Goal: Check status: Check status

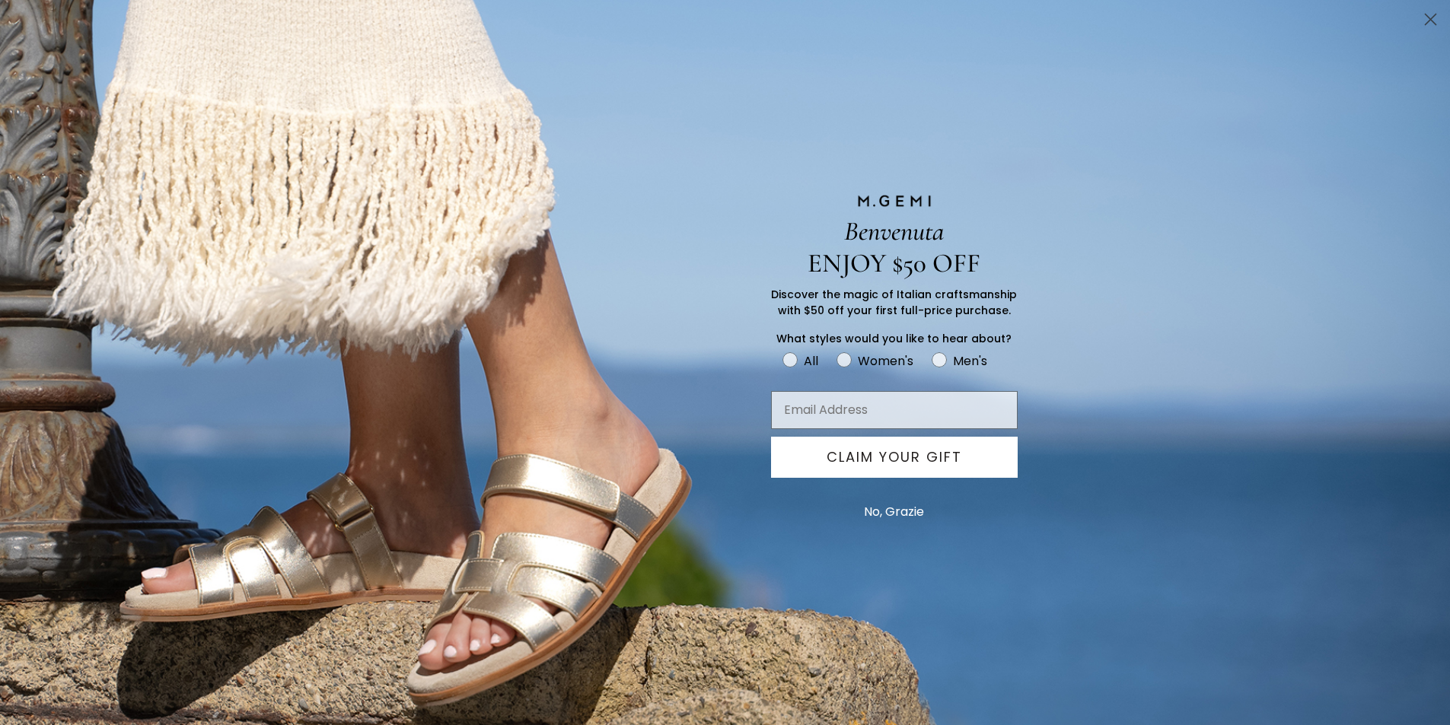
click at [1149, 451] on div "Benvenuta ENJOY $50 OFF Discover the magic of Italian craftsmanship with $50 of…" at bounding box center [725, 362] width 1450 height 725
click at [903, 508] on button "No, Grazie" at bounding box center [893, 512] width 75 height 38
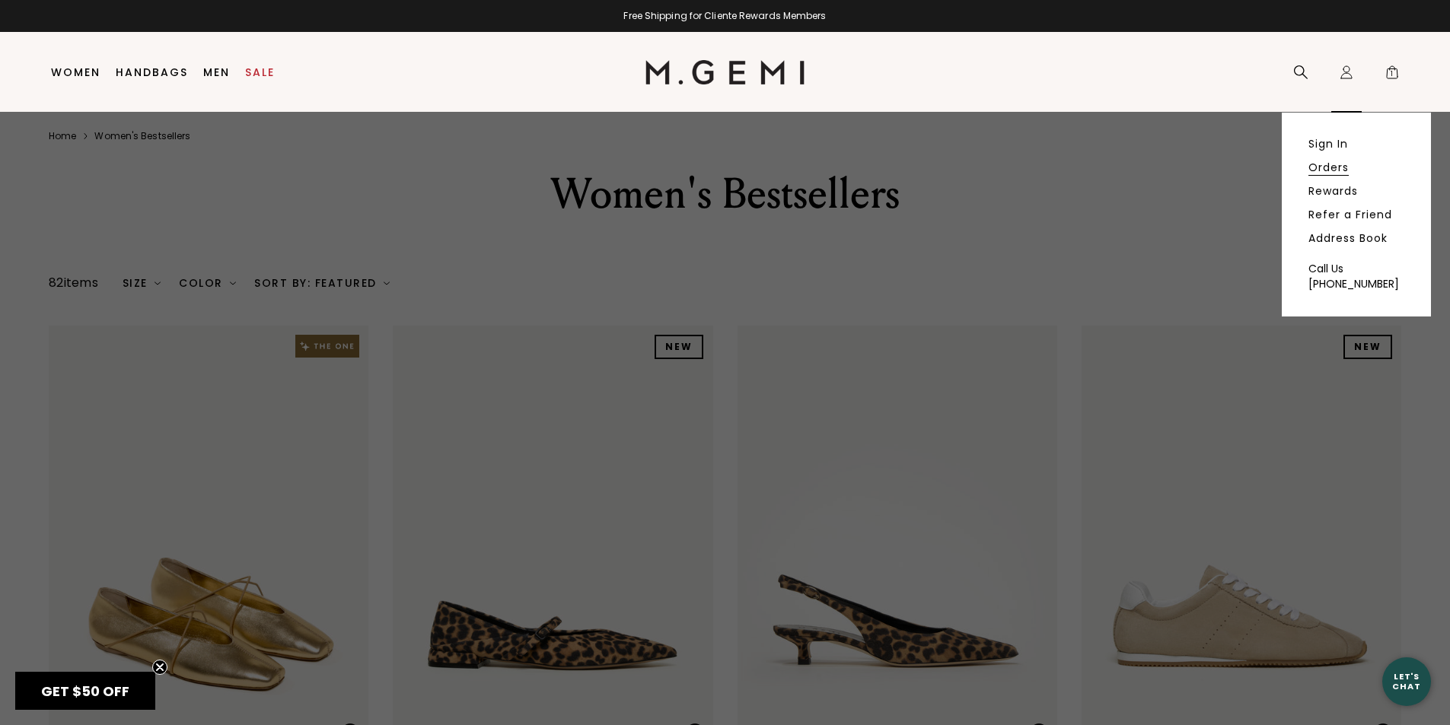
click at [1331, 164] on link "Orders" at bounding box center [1328, 168] width 40 height 14
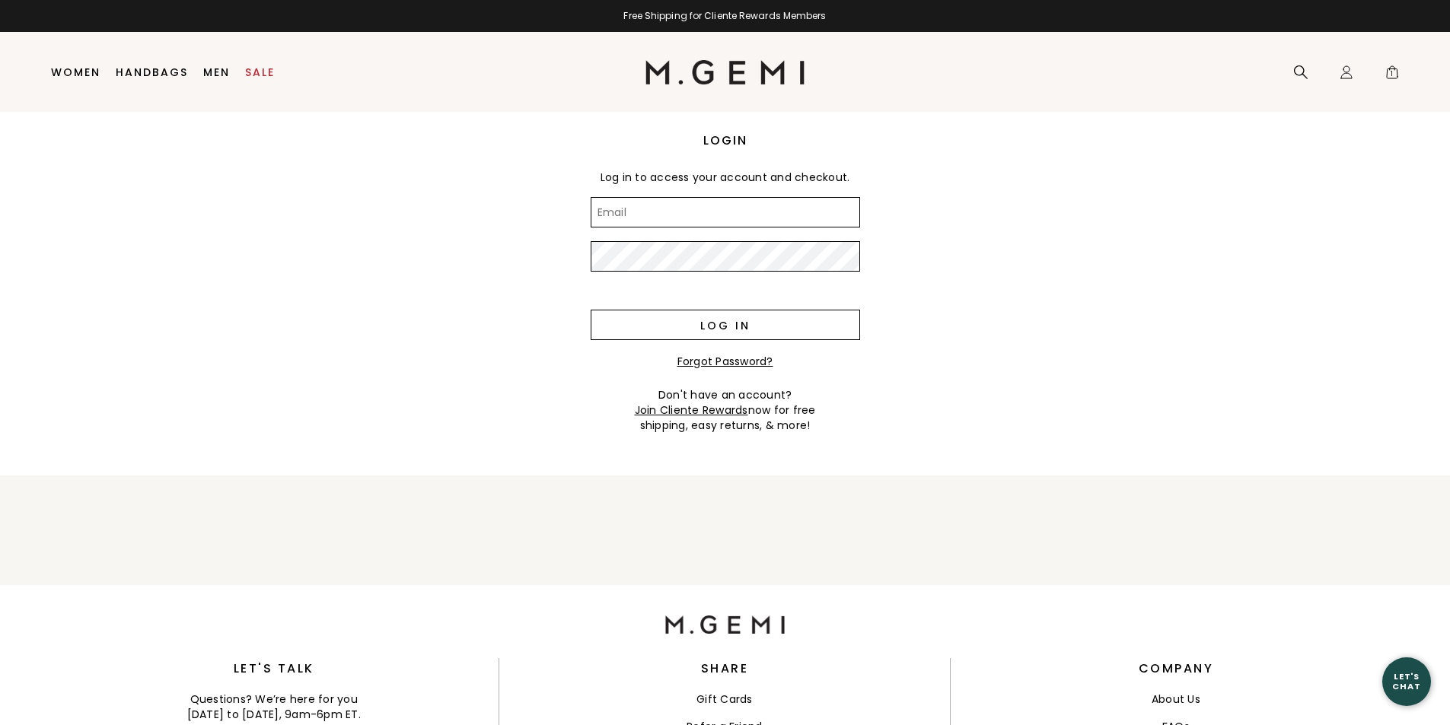
type input "slip0515@gmail.com"
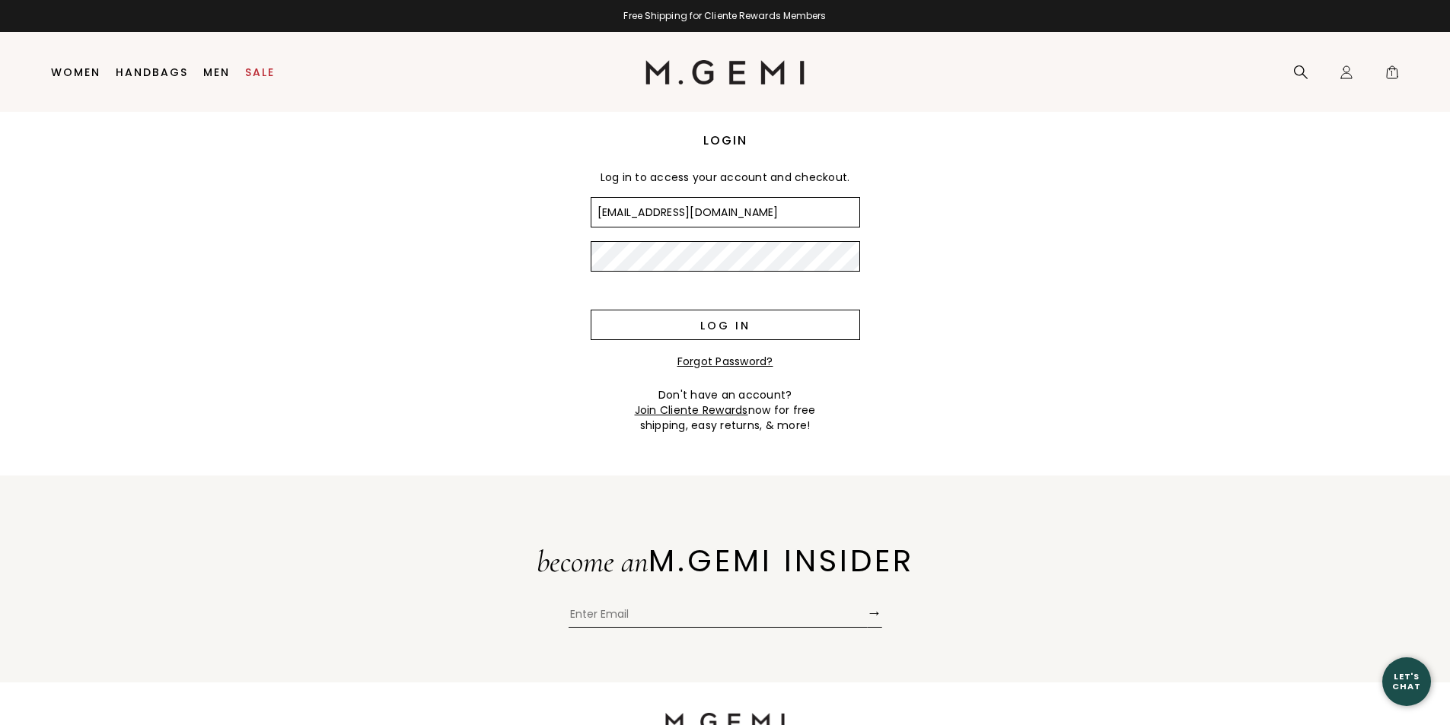
click at [747, 326] on input "Log in" at bounding box center [725, 325] width 269 height 30
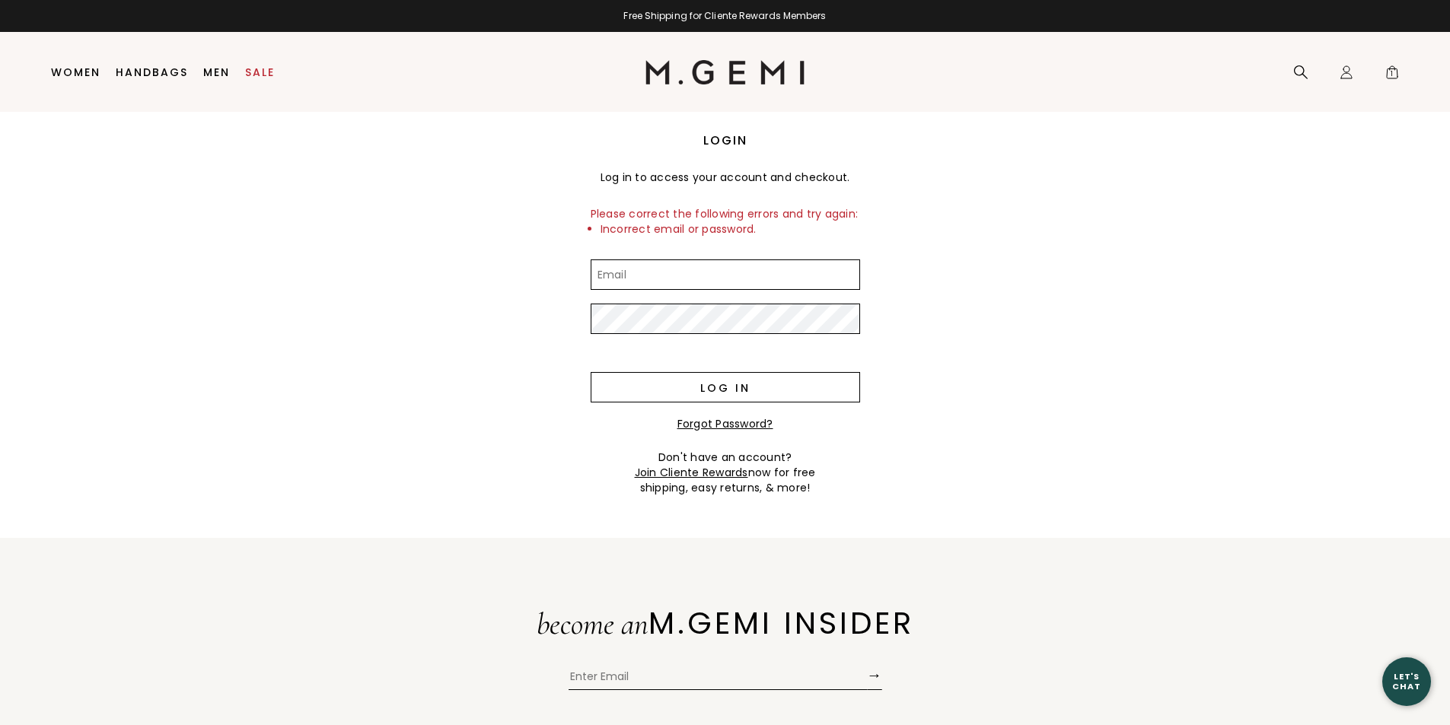
type input "slip0515@gmail.com"
click at [752, 385] on input "Log in" at bounding box center [725, 387] width 269 height 30
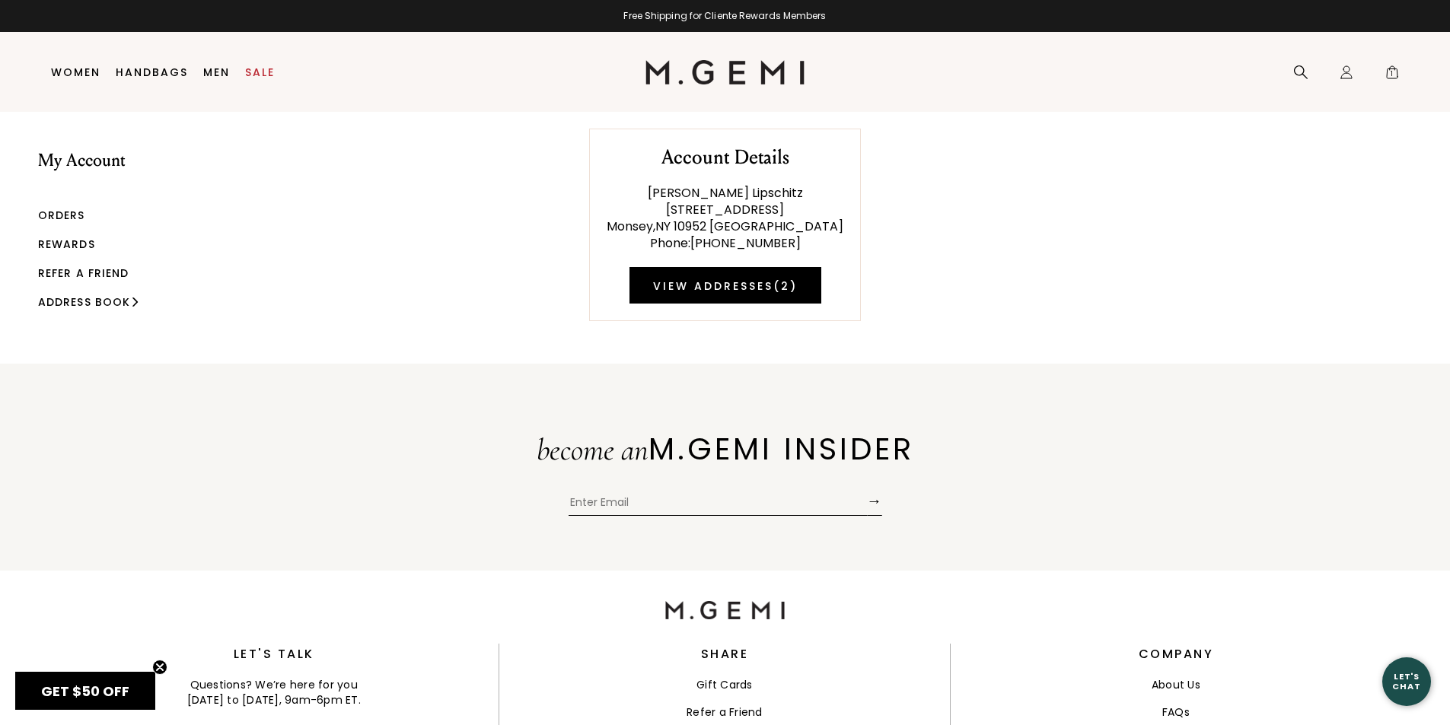
click at [55, 211] on link "Orders" at bounding box center [61, 215] width 47 height 15
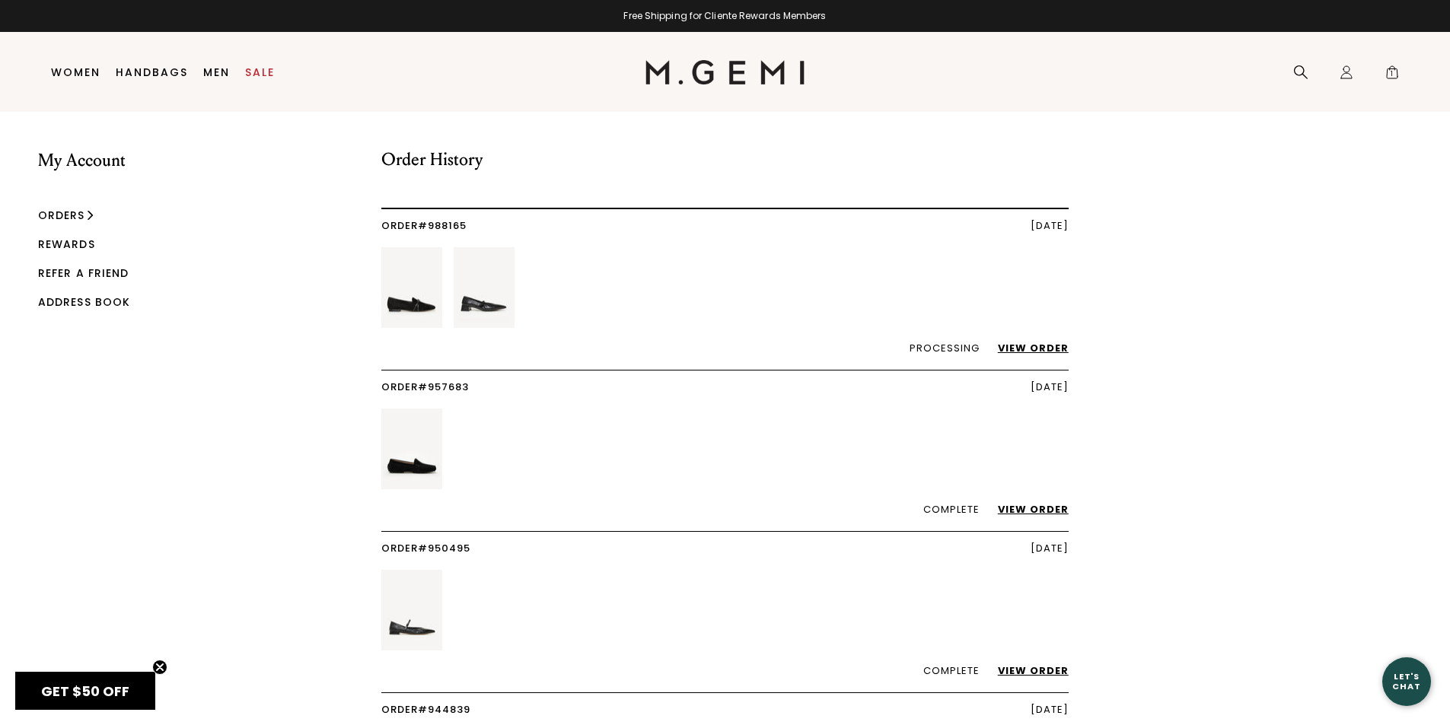
click at [1068, 342] on link "View Order" at bounding box center [1026, 348] width 86 height 14
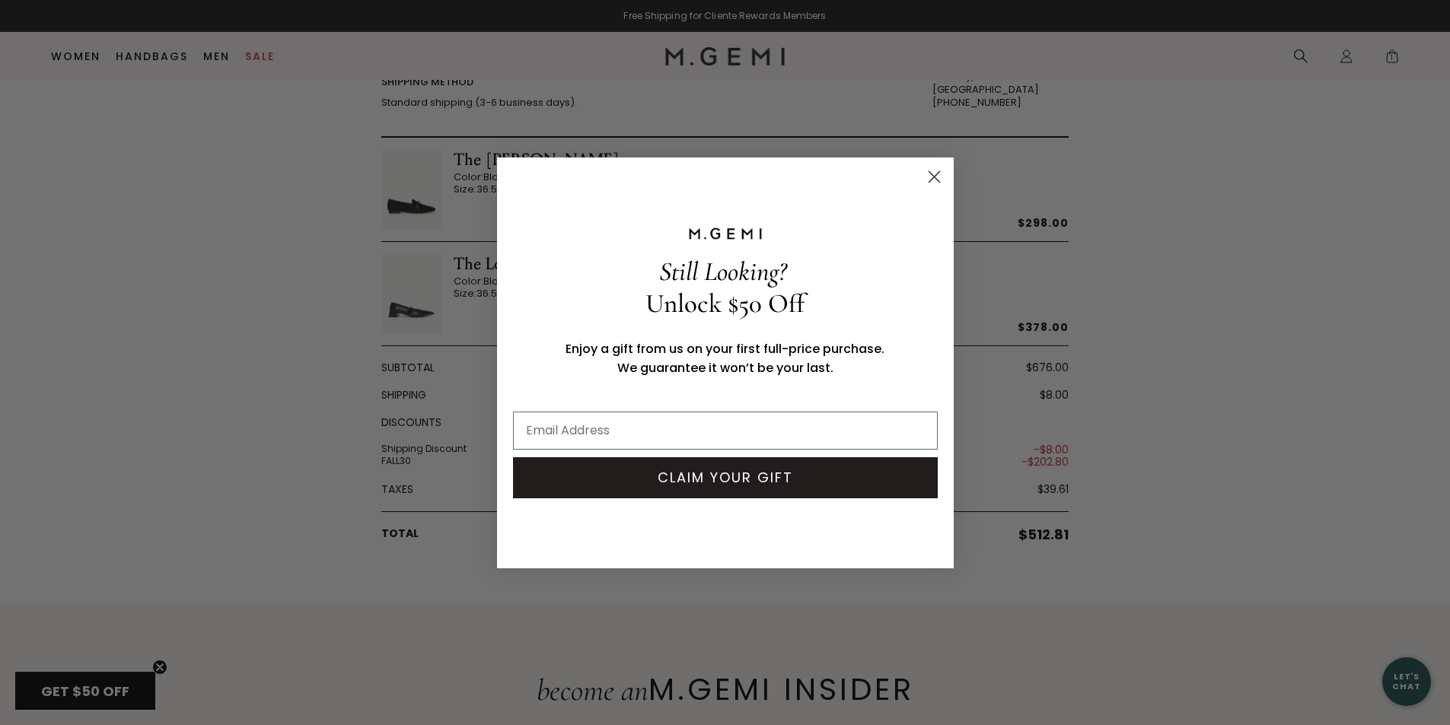
scroll to position [196, 0]
click at [932, 167] on circle "Close dialog" at bounding box center [933, 176] width 25 height 25
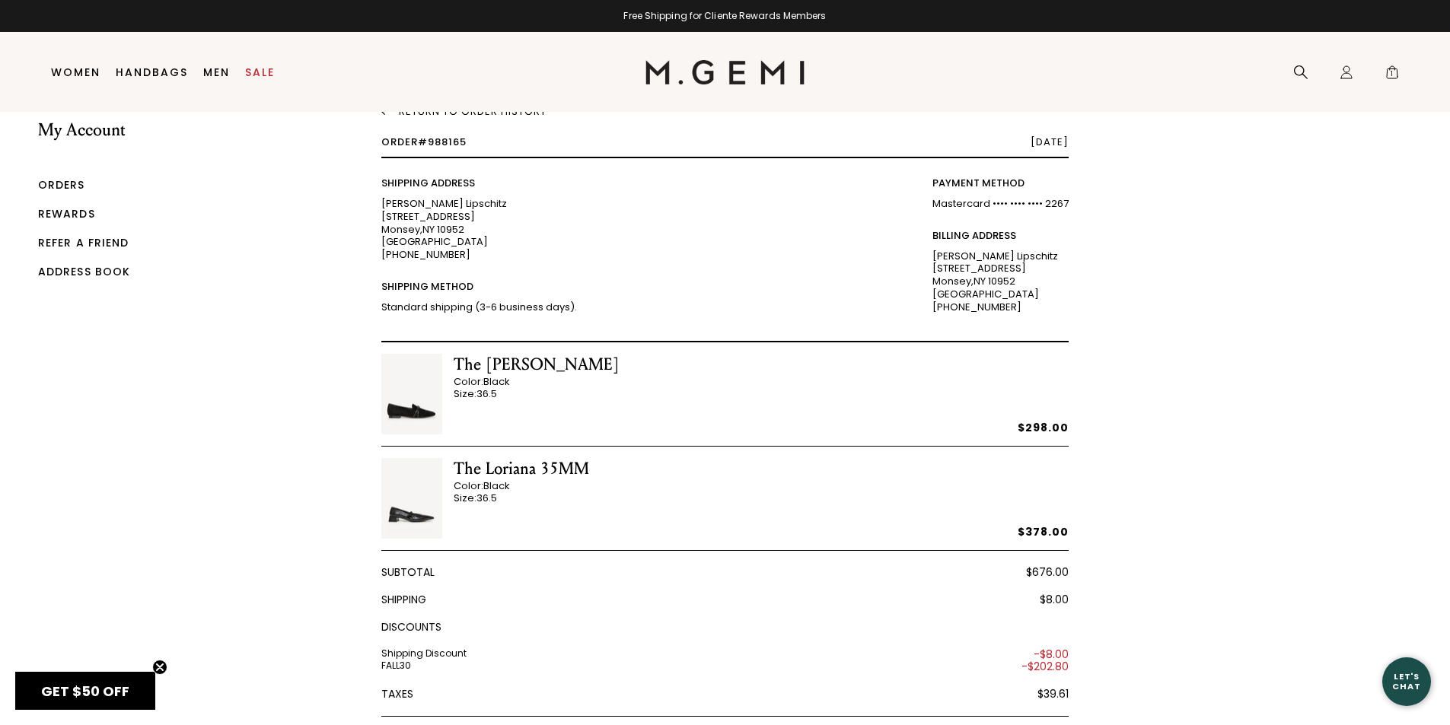
scroll to position [32, 0]
